Goal: Task Accomplishment & Management: Use online tool/utility

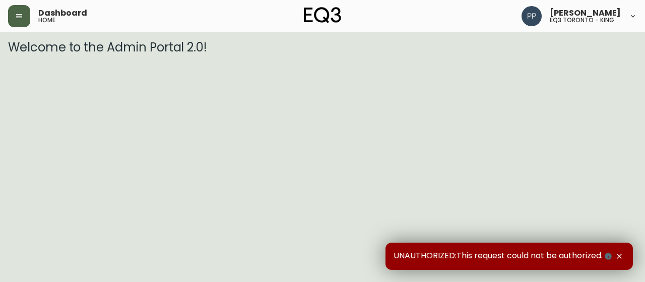
click at [19, 18] on icon "button" at bounding box center [19, 16] width 6 height 4
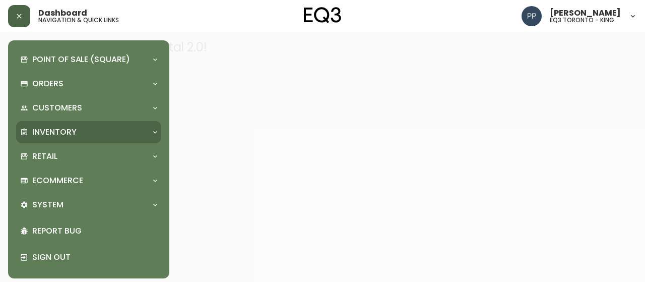
click at [64, 130] on p "Inventory" at bounding box center [54, 131] width 44 height 11
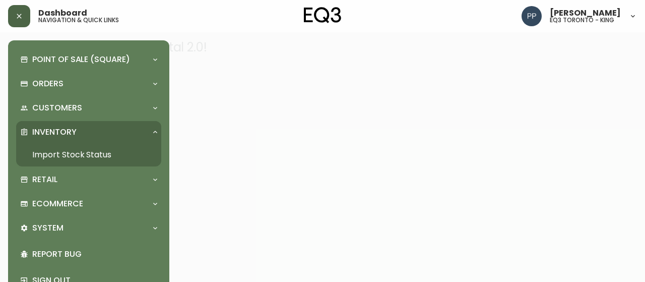
click at [71, 152] on link "Import Stock Status" at bounding box center [88, 154] width 145 height 23
